Goal: Transaction & Acquisition: Purchase product/service

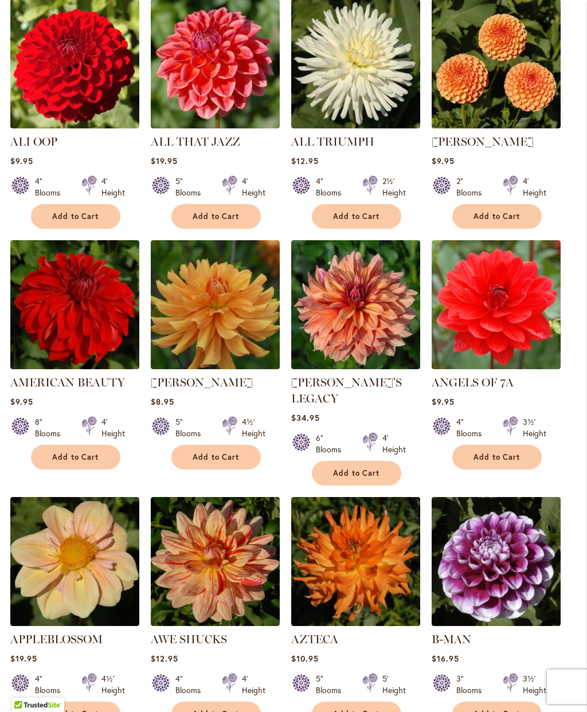
scroll to position [633, 0]
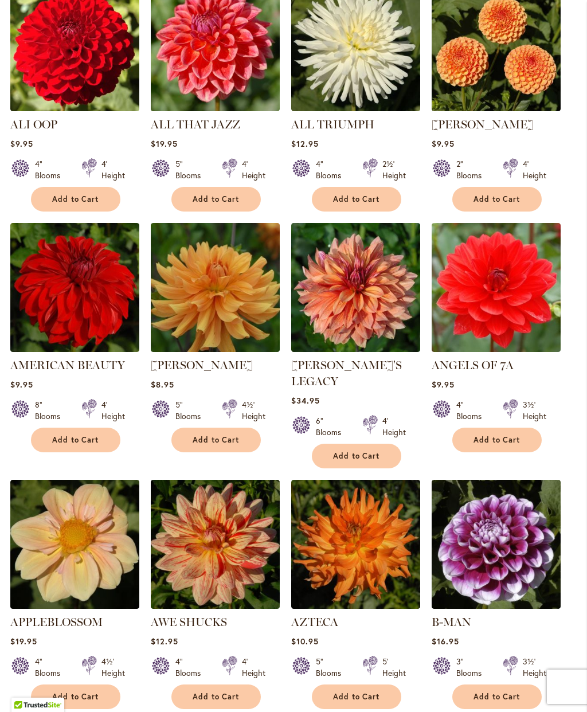
click at [369, 359] on link "[PERSON_NAME]'S LEGACY" at bounding box center [346, 373] width 111 height 30
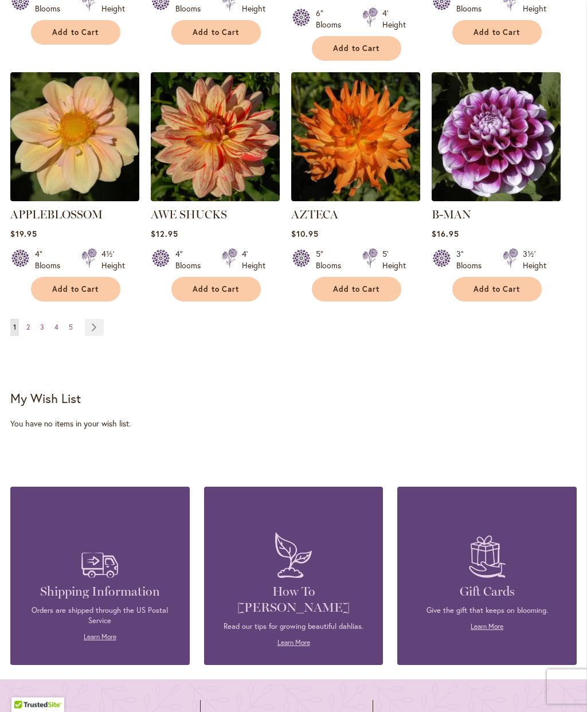
scroll to position [1039, 0]
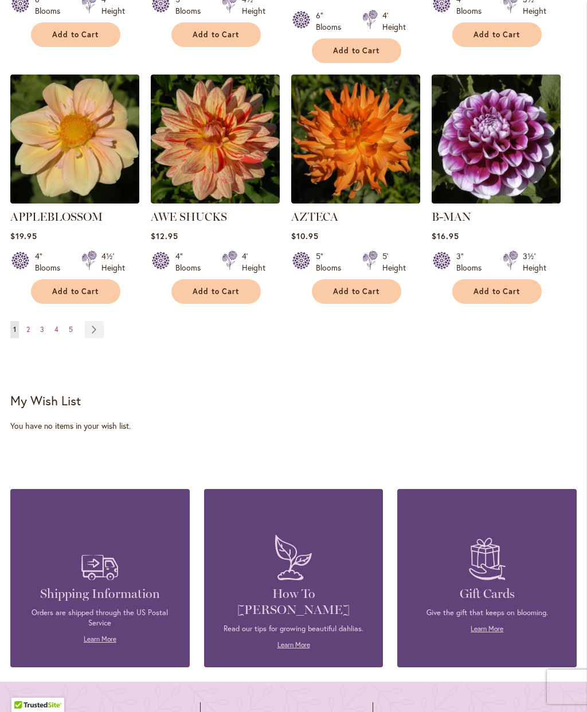
click at [91, 321] on link "Page Next" at bounding box center [94, 329] width 19 height 17
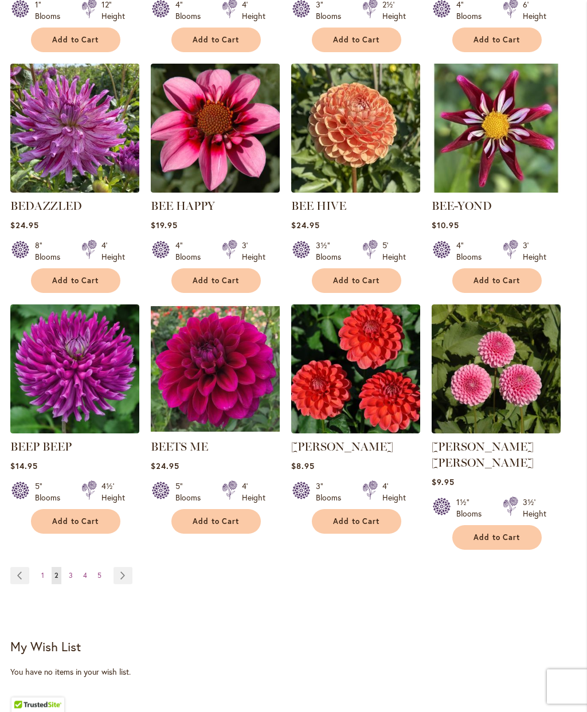
scroll to position [793, 0]
click at [71, 571] on span "3" at bounding box center [71, 575] width 4 height 9
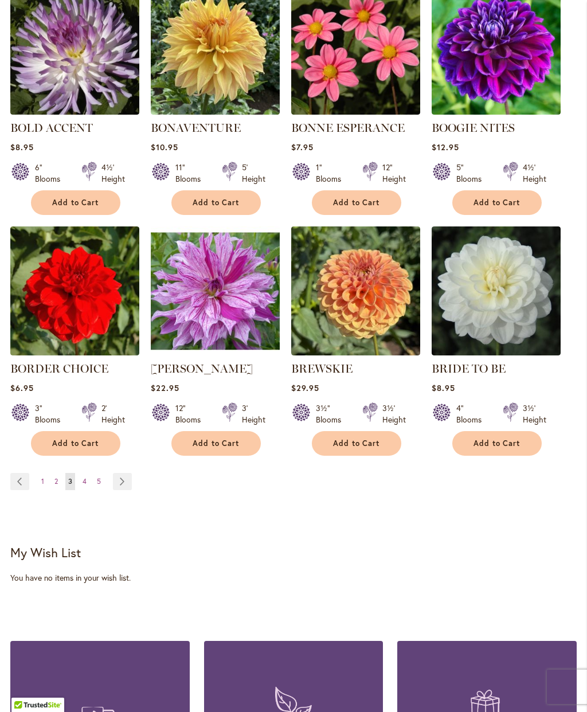
scroll to position [871, 0]
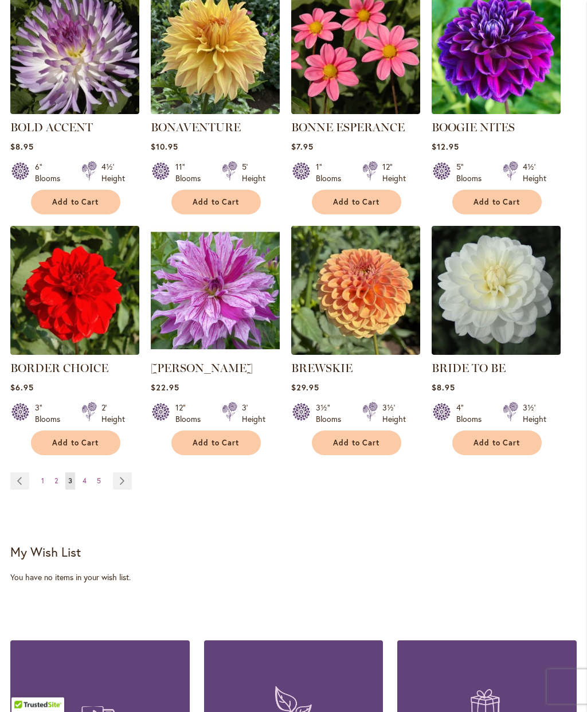
click at [81, 482] on link "Page 4" at bounding box center [85, 481] width 10 height 17
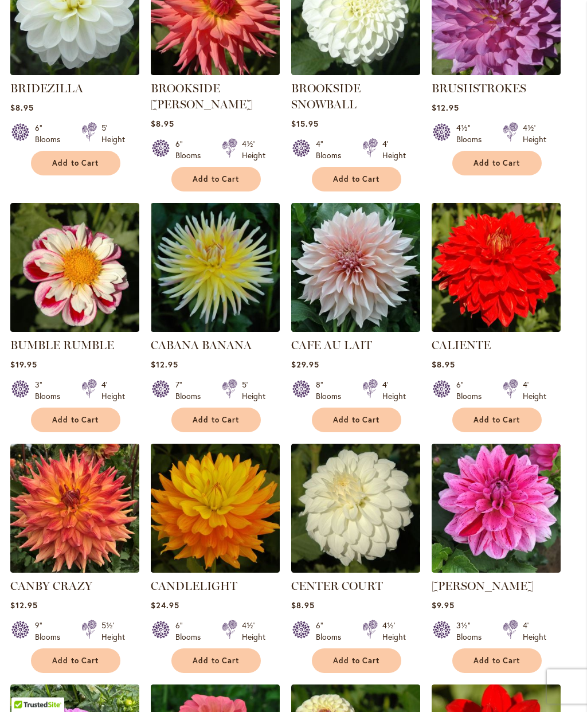
scroll to position [432, 0]
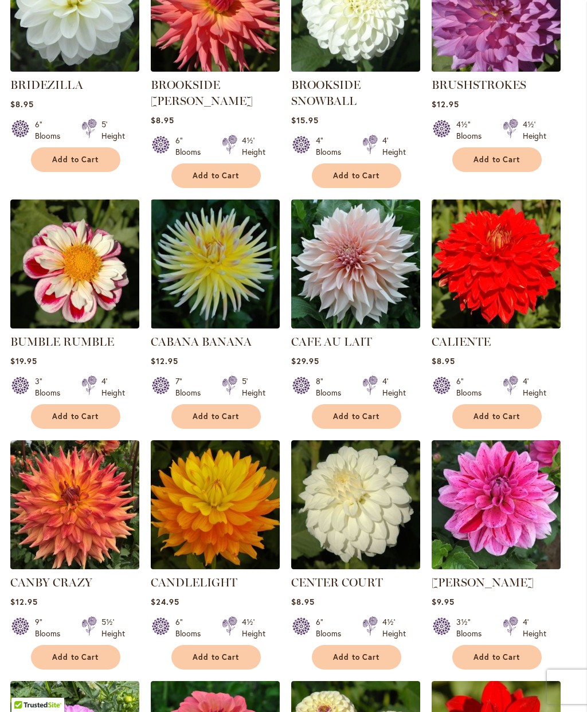
click at [340, 356] on div "$29.95" at bounding box center [355, 360] width 129 height 11
click at [350, 340] on link "CAFE AU LAIT" at bounding box center [331, 342] width 81 height 14
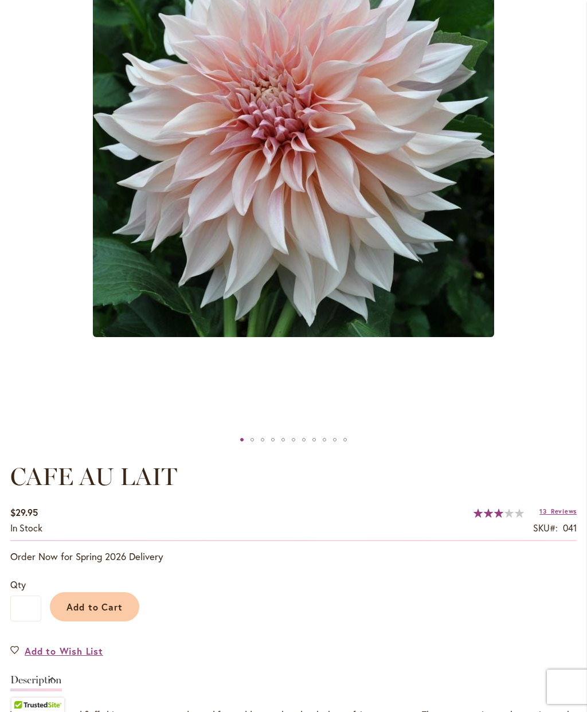
scroll to position [284, 0]
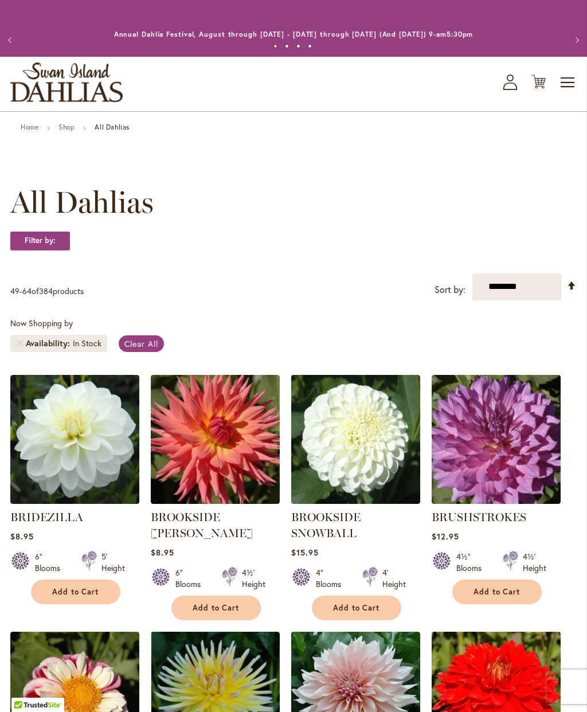
click at [563, 84] on span "Toggle Nav" at bounding box center [567, 82] width 17 height 23
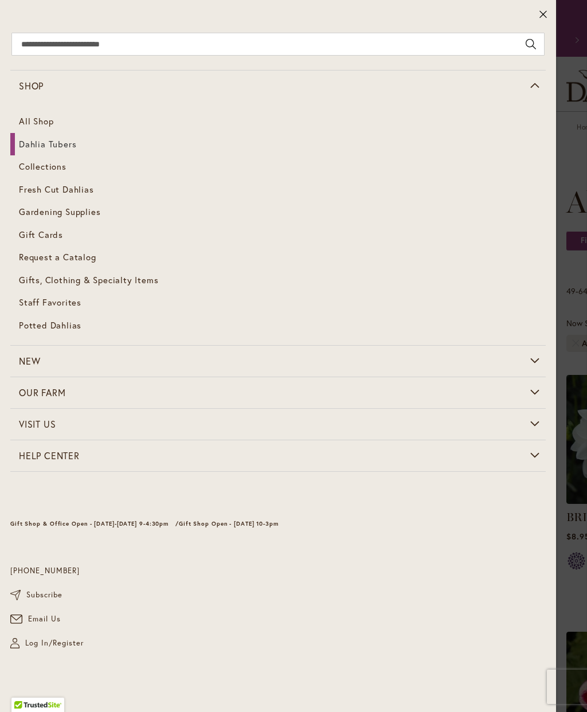
click at [63, 138] on span "Dahlia Tubers" at bounding box center [47, 143] width 57 height 11
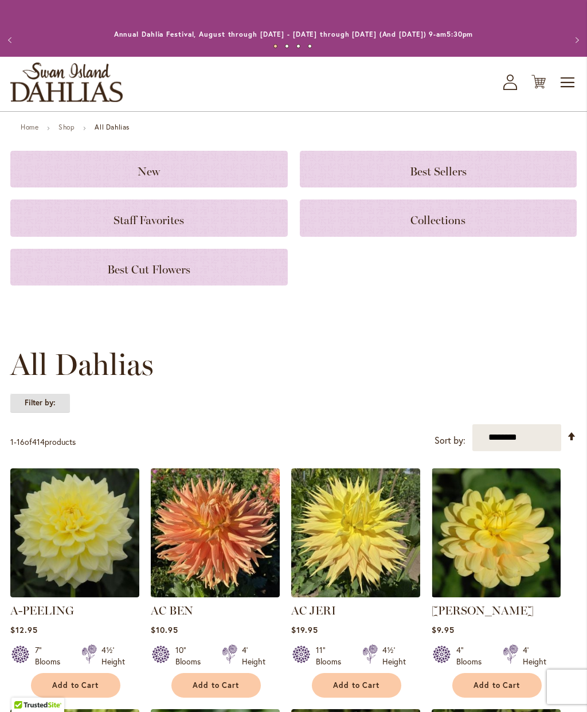
click at [57, 401] on strong "Filter by:" at bounding box center [40, 402] width 60 height 19
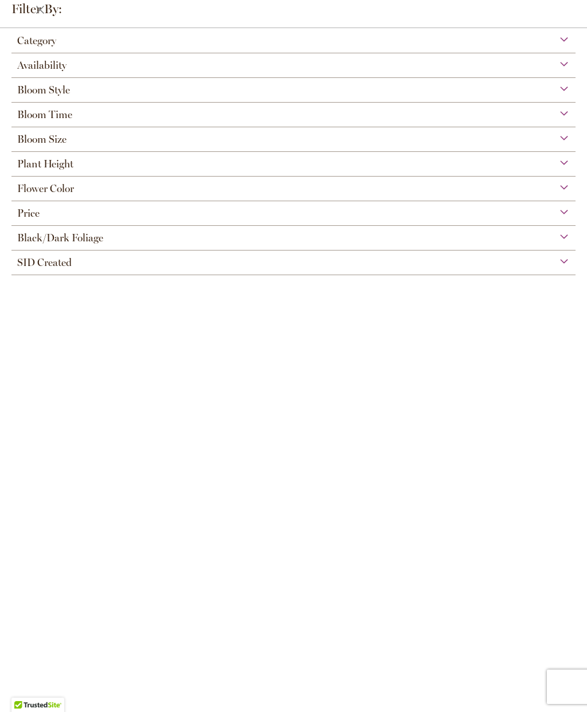
click at [553, 83] on div "Bloom Style" at bounding box center [293, 87] width 564 height 18
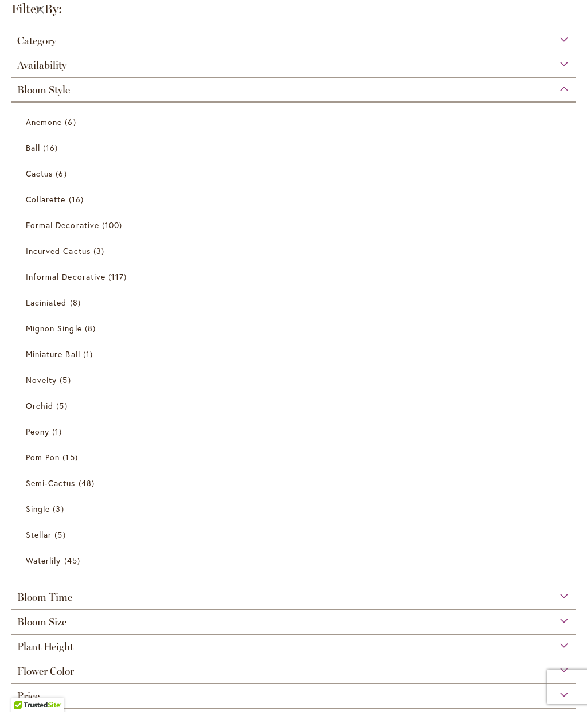
click at [564, 94] on div "Bloom Style" at bounding box center [293, 87] width 564 height 18
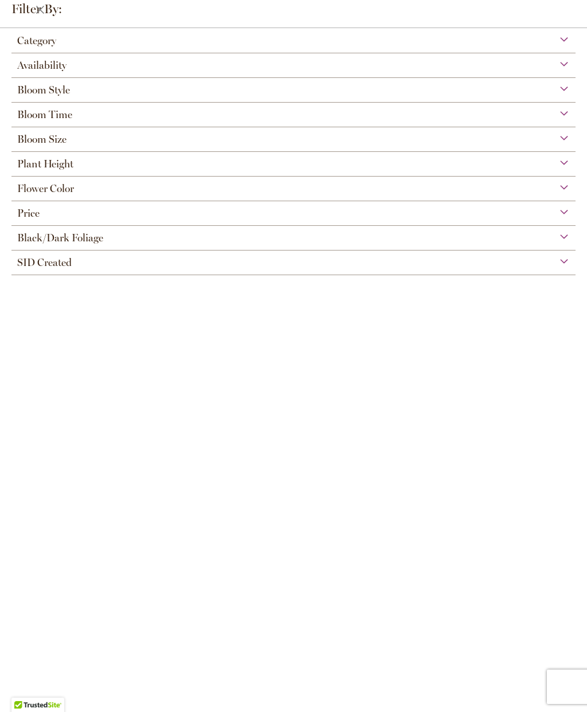
click at [548, 121] on div "Bloom Time" at bounding box center [293, 112] width 564 height 18
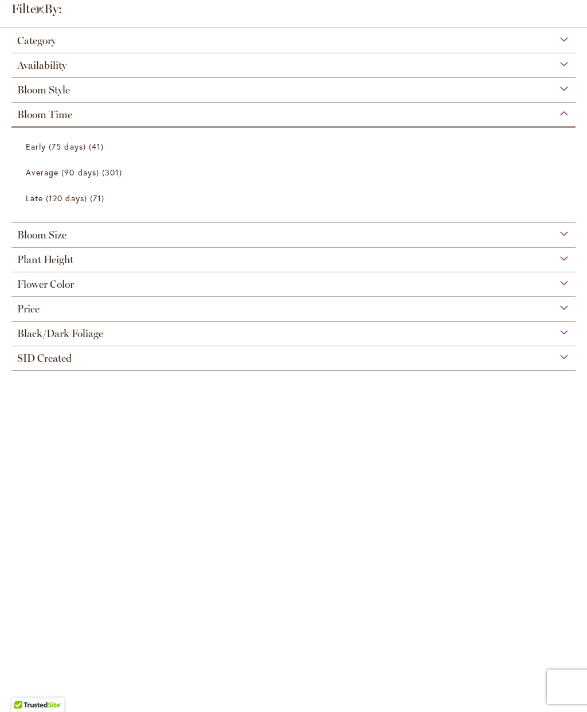
click at [561, 38] on div "Category" at bounding box center [293, 38] width 564 height 18
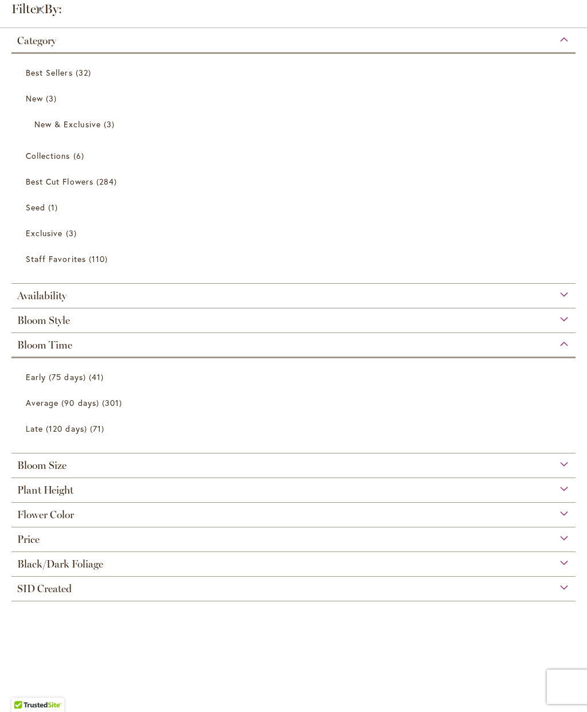
click at [99, 187] on span "284 items" at bounding box center [107, 181] width 23 height 12
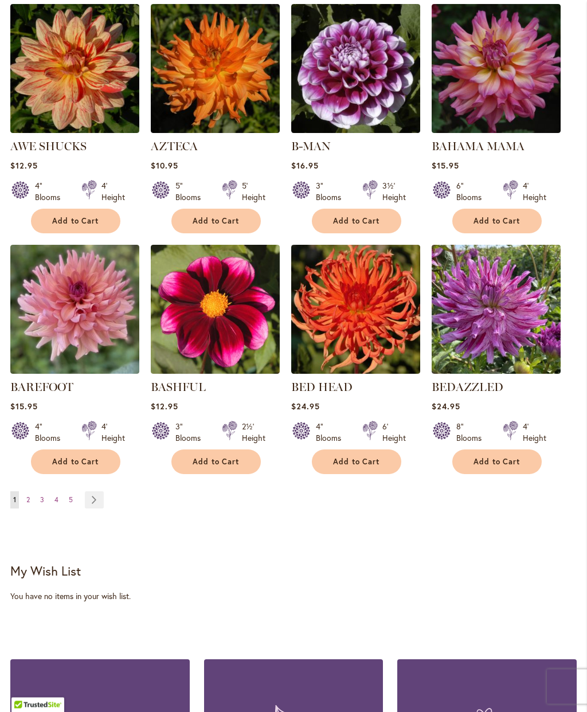
scroll to position [852, 0]
click at [32, 503] on link "Page 2" at bounding box center [27, 499] width 9 height 17
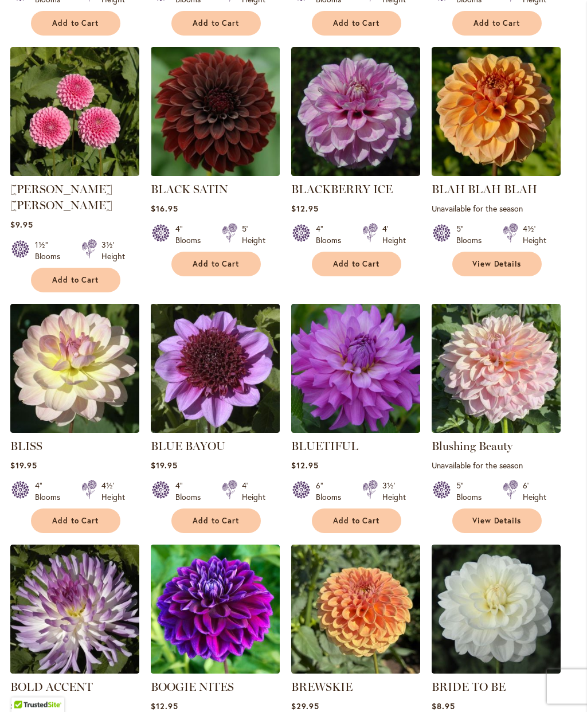
scroll to position [569, 0]
click at [190, 439] on link "BLUE BAYOU" at bounding box center [188, 446] width 75 height 14
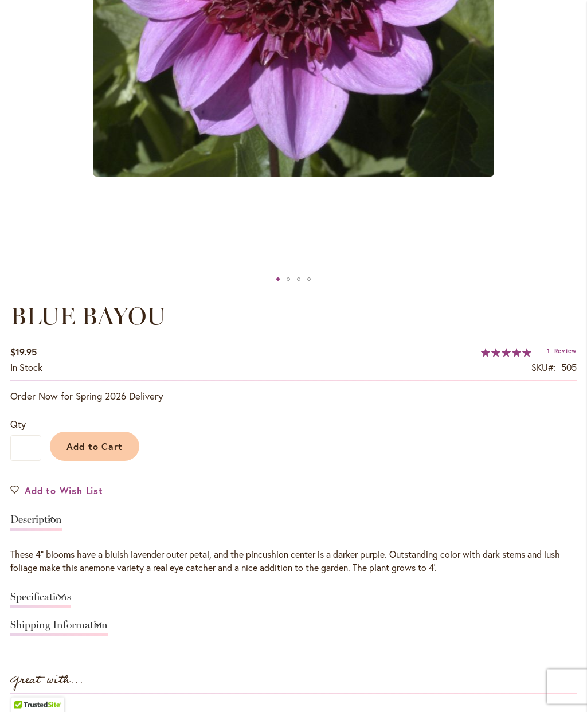
scroll to position [472, 0]
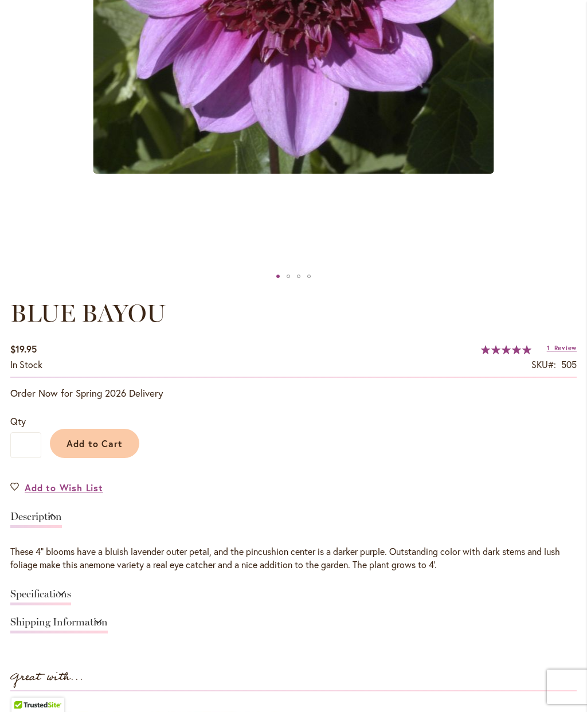
click at [101, 442] on span "Add to Cart" at bounding box center [94, 443] width 57 height 12
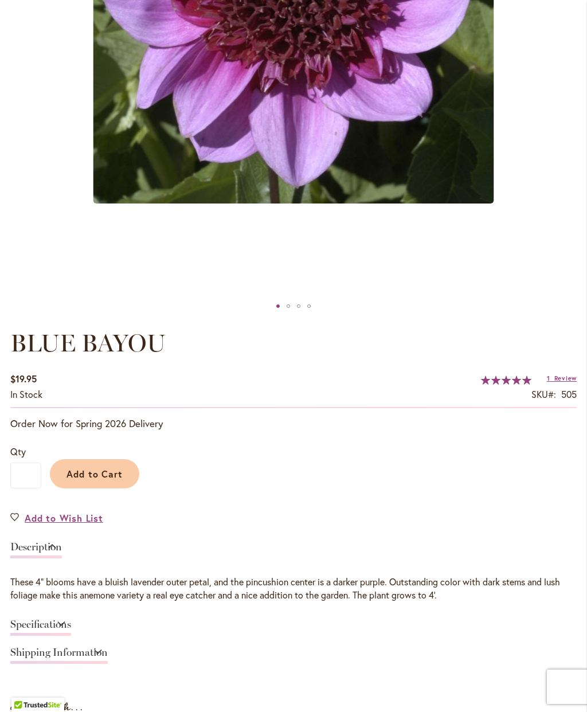
scroll to position [518, 0]
